Goal: Transaction & Acquisition: Purchase product/service

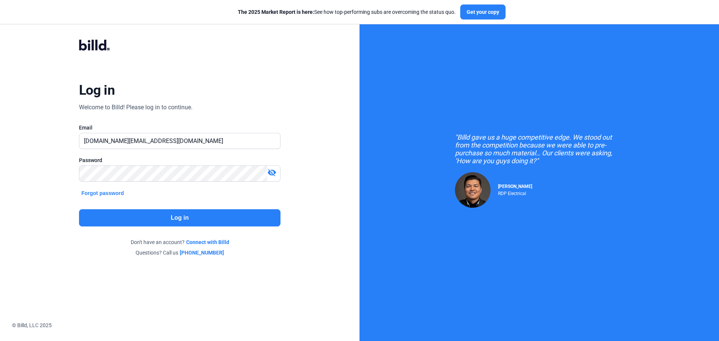
click at [177, 217] on button "Log in" at bounding box center [180, 217] width 202 height 17
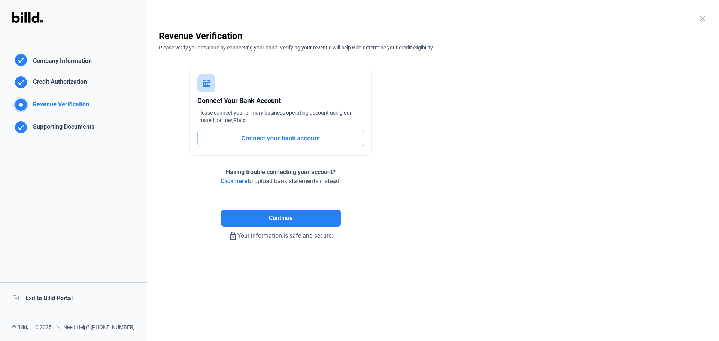
click at [48, 297] on div "logout Exit to Billd Portal" at bounding box center [73, 298] width 147 height 32
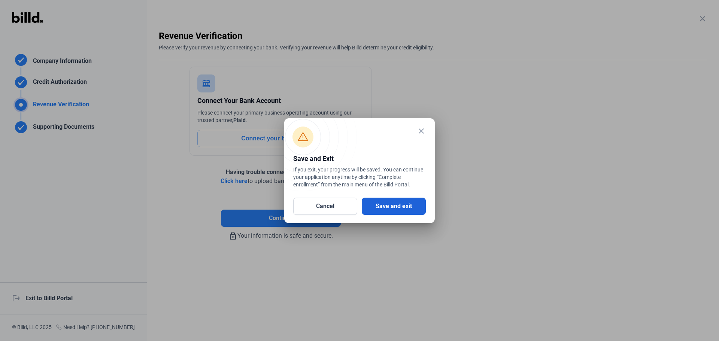
click at [400, 202] on button "Save and exit" at bounding box center [394, 206] width 64 height 17
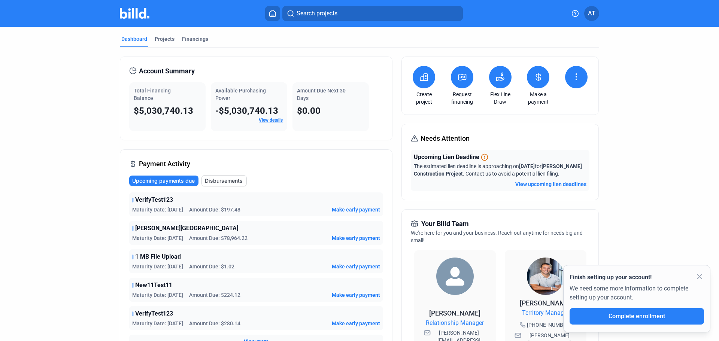
click at [462, 78] on icon at bounding box center [462, 77] width 9 height 9
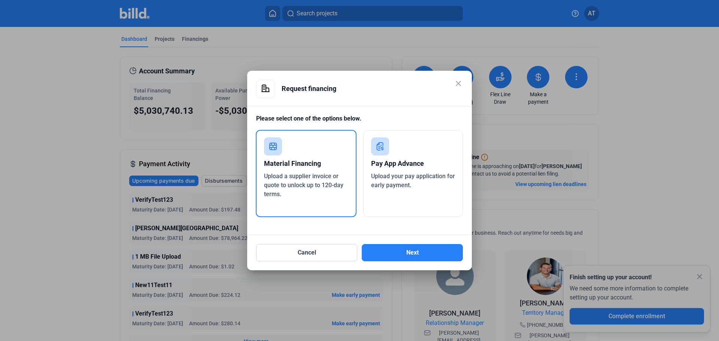
click at [457, 82] on mat-icon "close" at bounding box center [458, 83] width 9 height 9
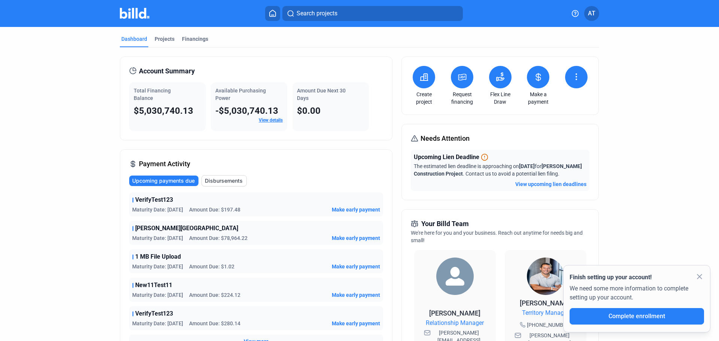
click at [160, 34] on mat-tab-group "Dashboard Projects Financings Account Summary Total Financing Balance $5,030,74…" at bounding box center [360, 283] width 480 height 512
click at [168, 40] on div "Projects" at bounding box center [165, 38] width 20 height 7
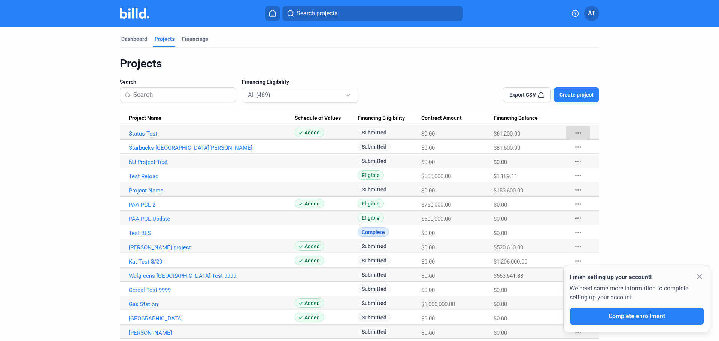
click at [578, 133] on mat-icon "more_horiz" at bounding box center [578, 133] width 9 height 9
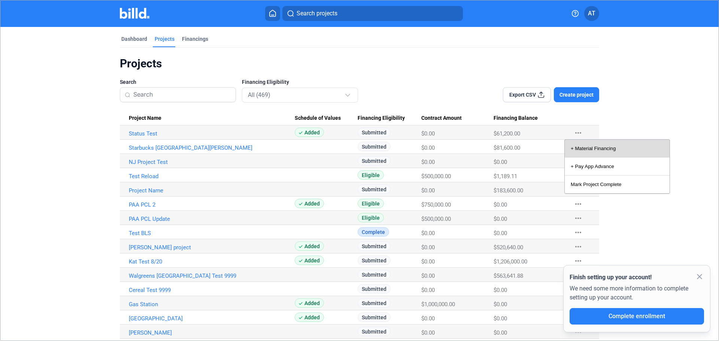
click at [593, 146] on button "+ Material Financing" at bounding box center [617, 149] width 105 height 18
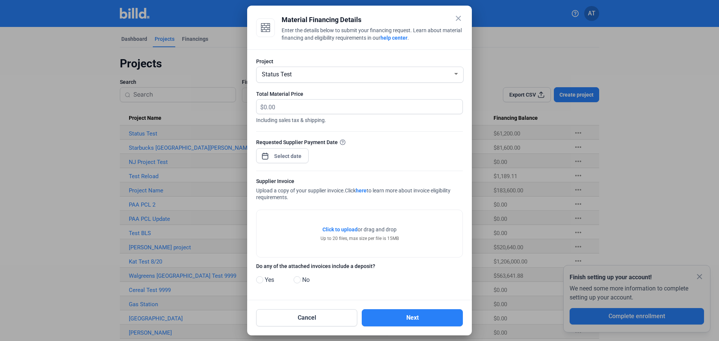
drag, startPoint x: 458, startPoint y: 18, endPoint x: 465, endPoint y: 11, distance: 9.6
click at [465, 11] on mat-dialog-container "close Material Financing Details Enter the details below to submit your financi…" at bounding box center [359, 171] width 225 height 330
click at [458, 18] on mat-icon "close" at bounding box center [458, 18] width 9 height 9
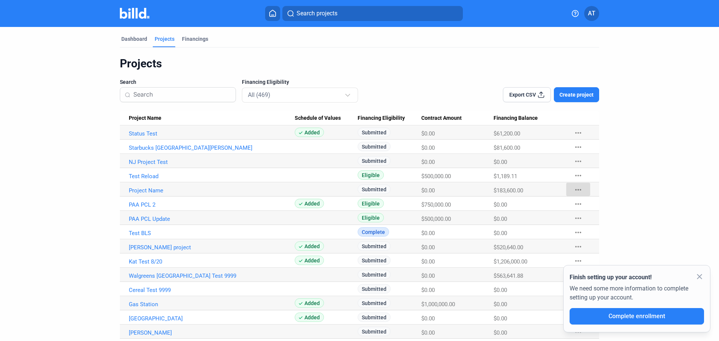
click at [574, 187] on mat-icon "more_horiz" at bounding box center [578, 189] width 9 height 9
click at [595, 208] on button "+ Material Financing" at bounding box center [617, 206] width 105 height 18
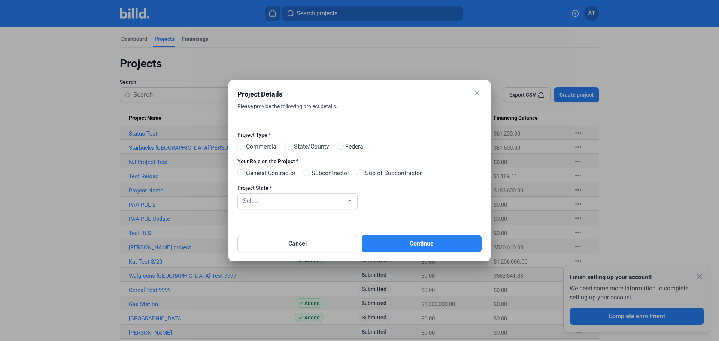
click at [263, 146] on span "Commercial" at bounding box center [260, 146] width 35 height 9
click at [243, 146] on input "Commercial" at bounding box center [241, 147] width 6 height 6
radio input "true"
click at [274, 170] on span "General Contractor" at bounding box center [269, 173] width 52 height 9
click at [243, 170] on input "General Contractor" at bounding box center [241, 173] width 6 height 6
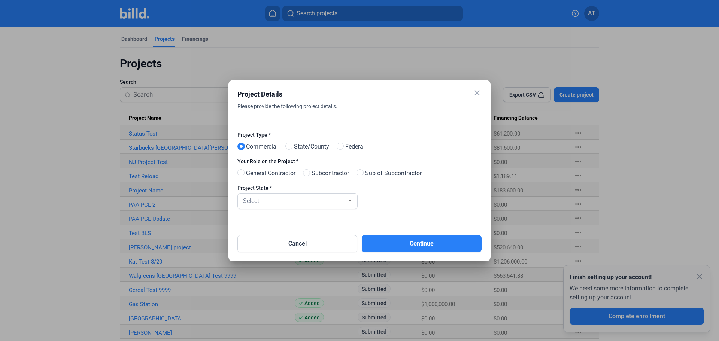
radio input "true"
click at [282, 207] on div "Select" at bounding box center [298, 201] width 112 height 15
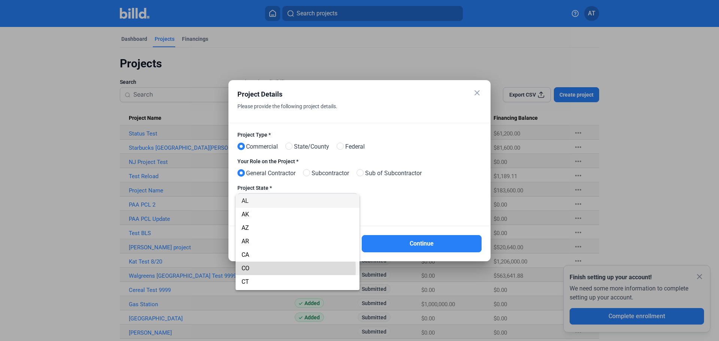
click at [270, 269] on span "CO" at bounding box center [298, 268] width 112 height 13
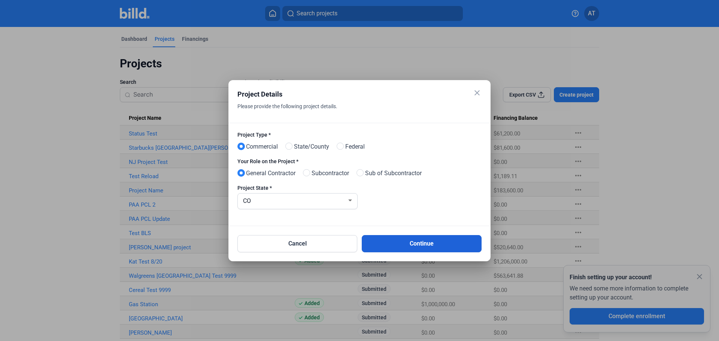
click at [408, 243] on button "Continue" at bounding box center [422, 243] width 120 height 17
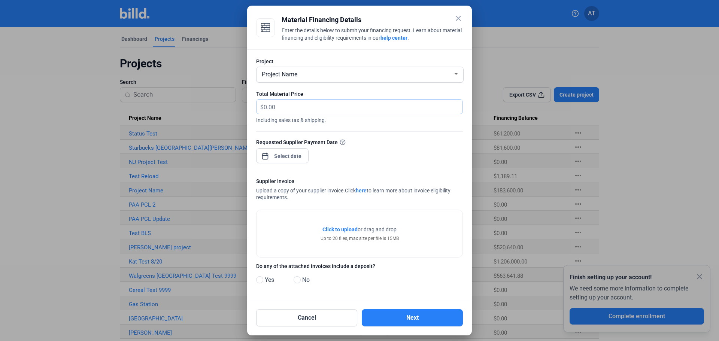
click at [312, 105] on input "text" at bounding box center [359, 107] width 190 height 15
type input "200"
click at [293, 154] on div "close Material Financing Details Enter the details below to submit your financi…" at bounding box center [359, 170] width 719 height 341
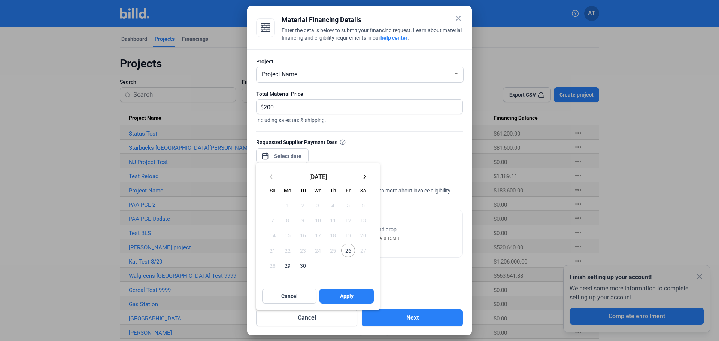
click at [302, 268] on span "30" at bounding box center [302, 265] width 13 height 13
click at [359, 299] on button "Apply" at bounding box center [347, 296] width 54 height 15
type input "[DATE]"
